Goal: Task Accomplishment & Management: Use online tool/utility

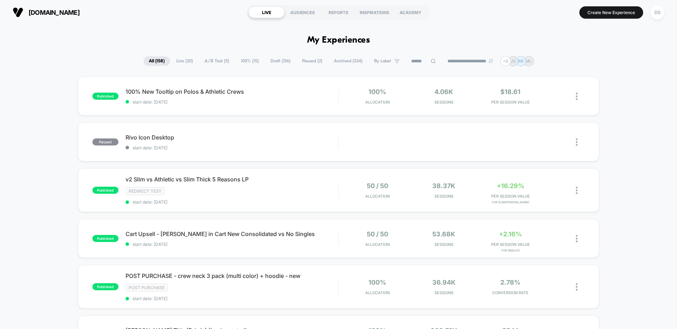
click at [431, 61] on icon at bounding box center [433, 61] width 5 height 5
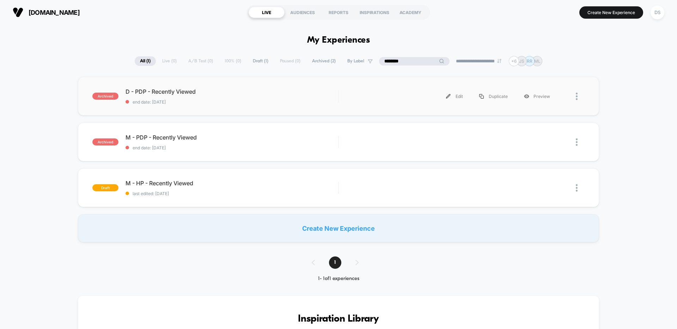
type input "********"
click at [170, 90] on span "D - PDP - Recently Viewed Click to edit experience details" at bounding box center [232, 91] width 213 height 7
click at [456, 97] on div "Edit" at bounding box center [454, 97] width 33 height 16
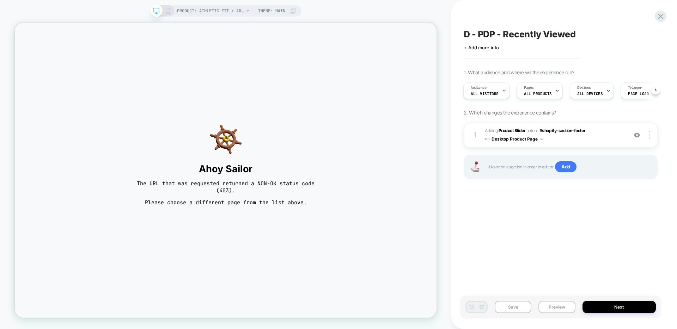
scroll to position [0, 1]
click at [648, 133] on div at bounding box center [650, 135] width 13 height 8
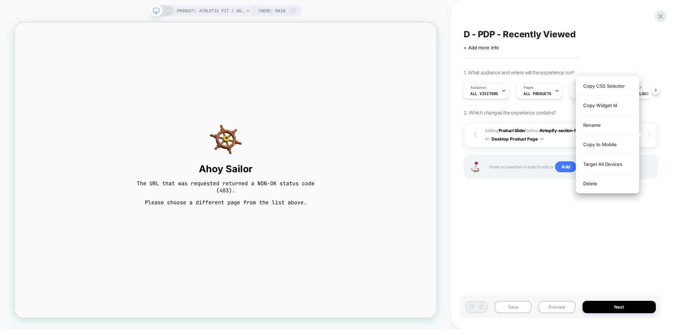
click at [648, 133] on div at bounding box center [650, 135] width 13 height 8
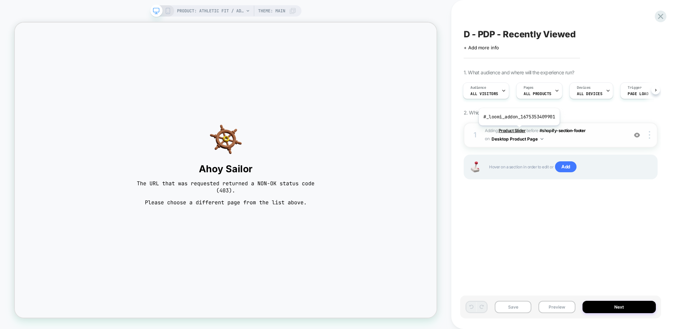
click at [518, 131] on b "Product Slider" at bounding box center [512, 130] width 27 height 5
click at [207, 13] on span "PRODUCT: Athletic Fit / Admiral (Med Blue)" at bounding box center [210, 10] width 67 height 11
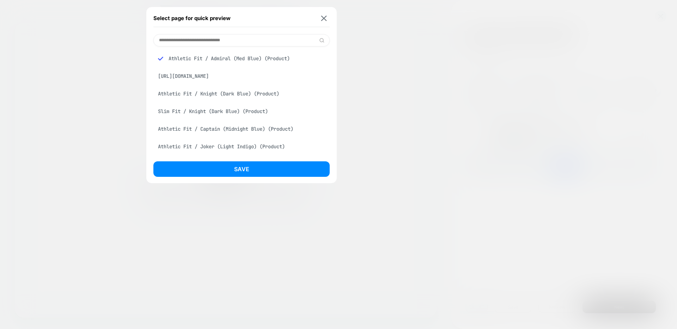
click at [205, 92] on div "Athletic Fit / Knight (Dark Blue) (Product)" at bounding box center [241, 93] width 176 height 13
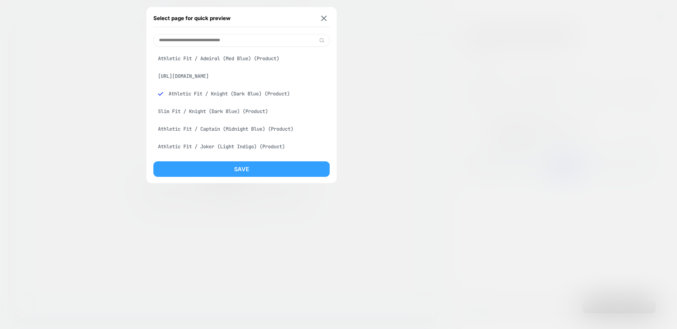
click at [226, 165] on button "Save" at bounding box center [241, 170] width 176 height 16
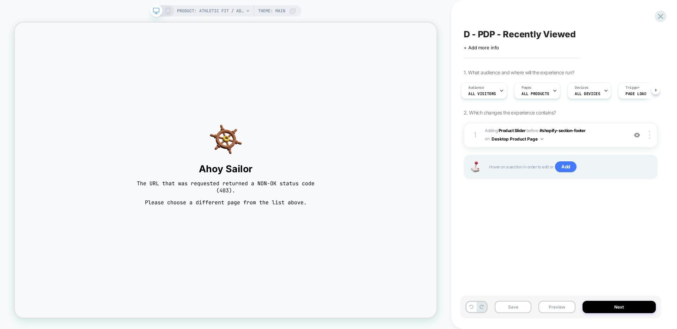
scroll to position [0, 3]
click at [650, 132] on div at bounding box center [650, 135] width 13 height 8
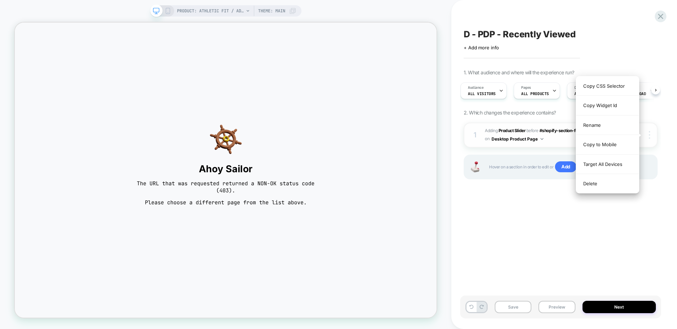
click at [650, 132] on div at bounding box center [650, 135] width 13 height 8
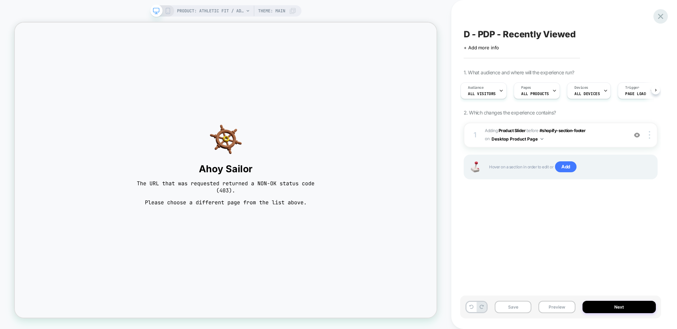
click at [656, 14] on icon at bounding box center [661, 17] width 10 height 10
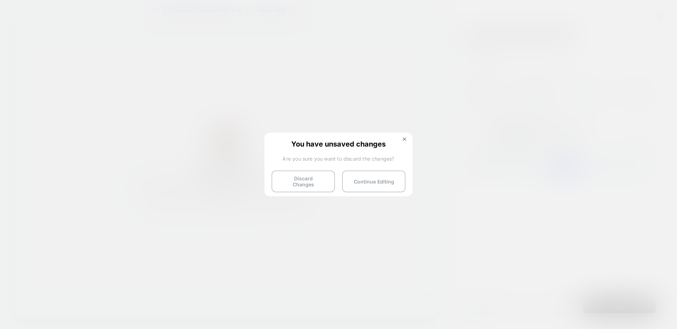
click at [312, 181] on button "Discard Changes" at bounding box center [303, 182] width 63 height 22
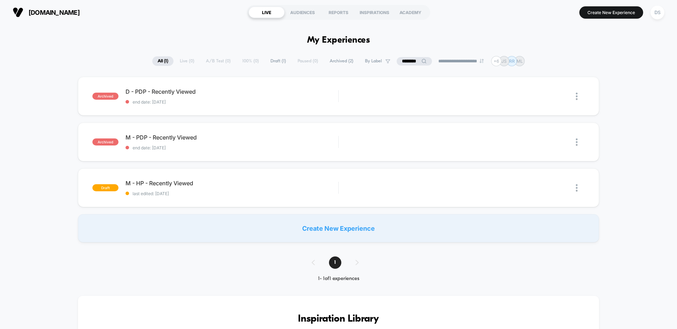
click at [406, 61] on input "********" at bounding box center [414, 61] width 35 height 8
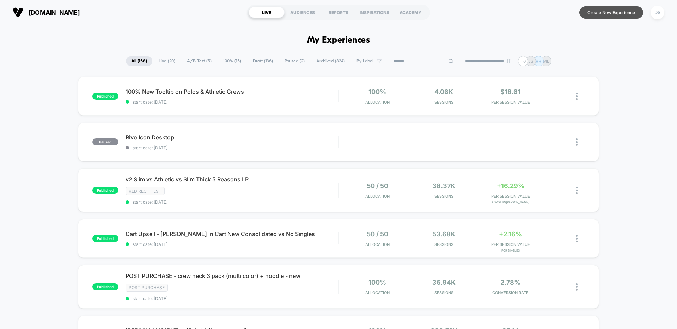
click at [615, 7] on button "Create New Experience" at bounding box center [611, 12] width 64 height 12
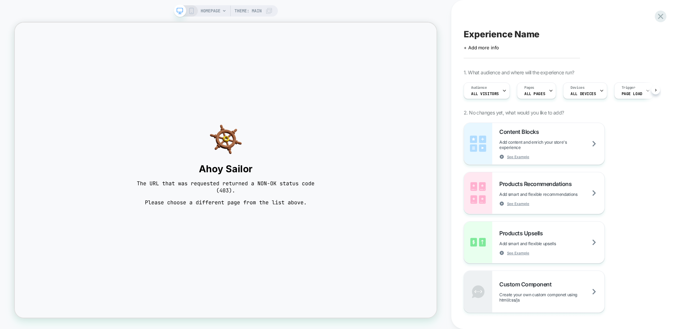
scroll to position [0, 0]
click at [576, 196] on span "Add smart and flexible recommendations" at bounding box center [547, 194] width 96 height 5
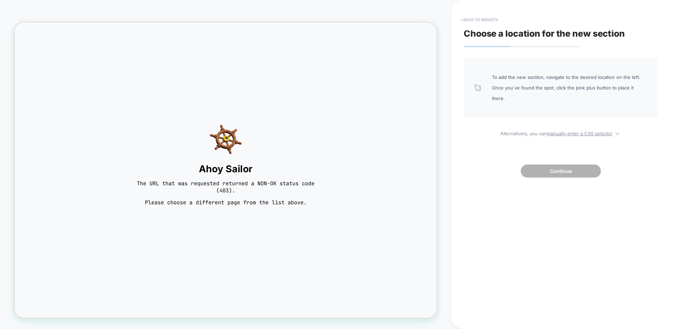
click at [488, 17] on button "< Back to widgets" at bounding box center [479, 19] width 45 height 11
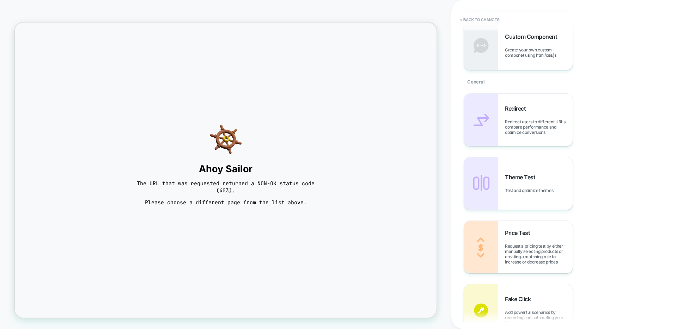
scroll to position [0, 0]
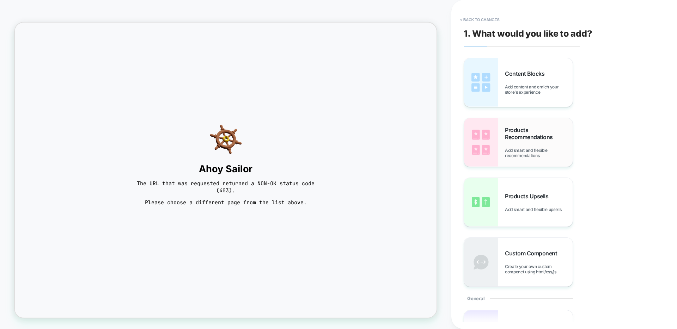
click at [526, 125] on div "Products Recommendations Add smart and flexible recommendations" at bounding box center [518, 142] width 109 height 49
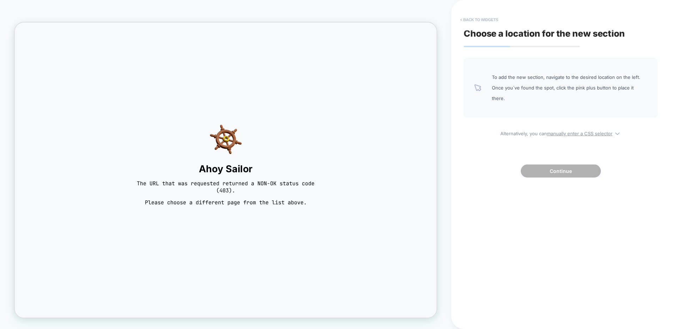
click at [483, 17] on button "< Back to widgets" at bounding box center [479, 19] width 45 height 11
